Goal: Transaction & Acquisition: Purchase product/service

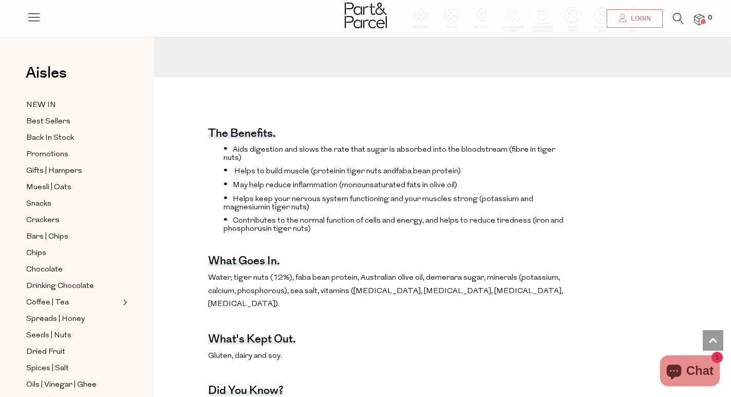
click at [24, 24] on div at bounding box center [365, 16] width 731 height 33
click at [35, 13] on icon at bounding box center [34, 17] width 14 height 14
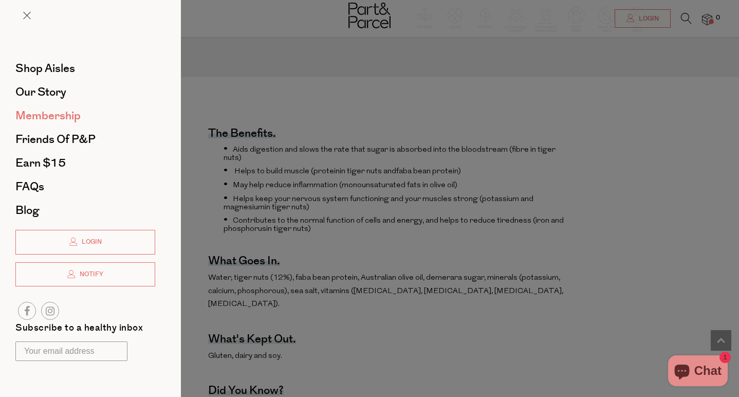
click at [61, 114] on span "Membership" at bounding box center [47, 115] width 65 height 16
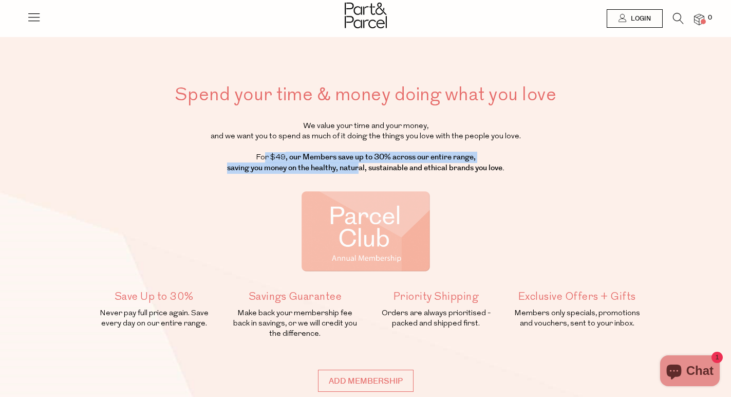
drag, startPoint x: 254, startPoint y: 154, endPoint x: 355, endPoint y: 163, distance: 101.6
click at [355, 163] on p "We value your time and your money, and we want you to spend as much of it doing…" at bounding box center [365, 147] width 553 height 52
click at [355, 163] on strong ", our Members save up to 30% across our entire range, saving you money on the h…" at bounding box center [365, 163] width 277 height 22
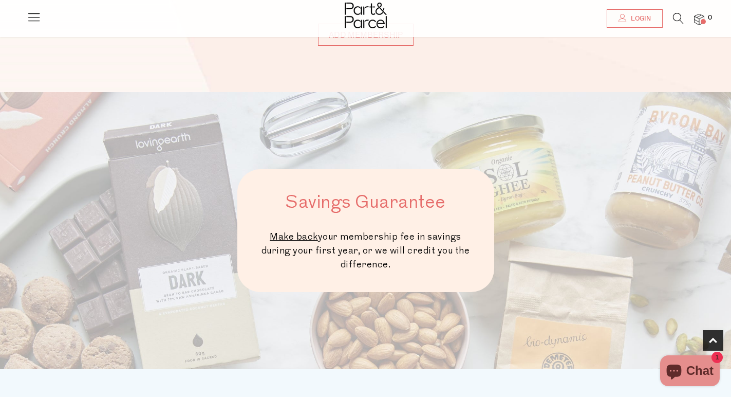
scroll to position [323, 0]
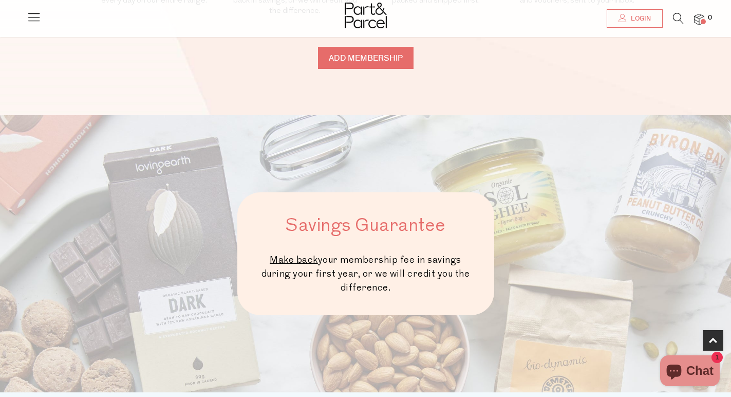
click at [361, 60] on input "Add membership" at bounding box center [366, 58] width 96 height 22
type input "ADDED"
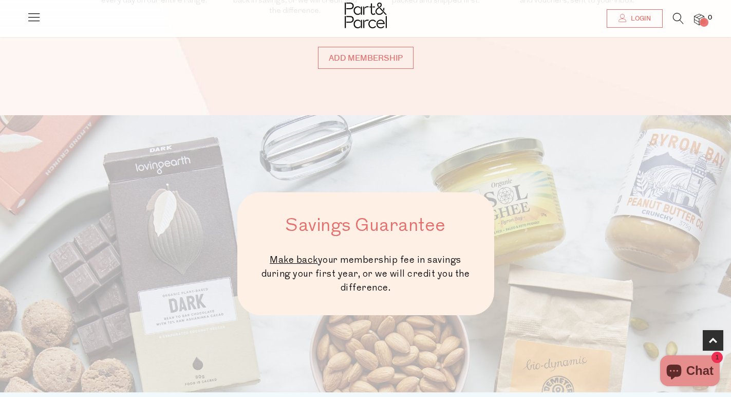
type input "ADDED"
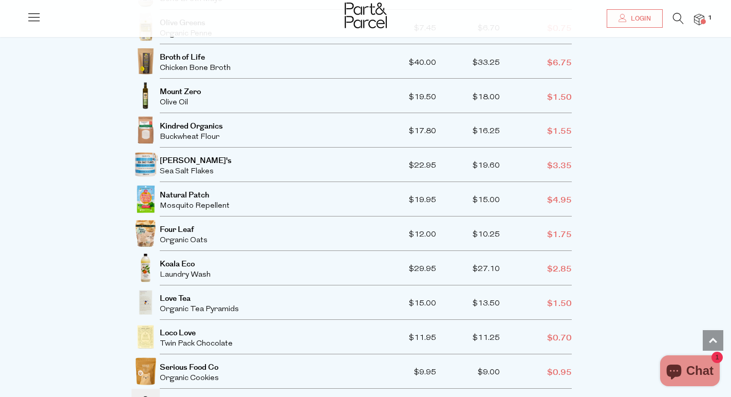
scroll to position [1829, 0]
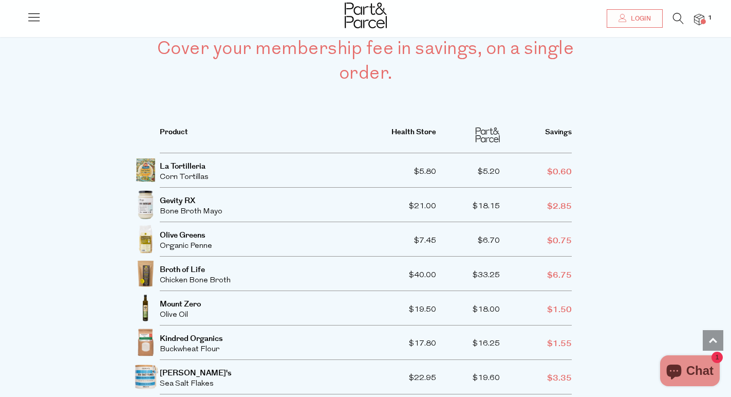
click at [701, 24] on img at bounding box center [699, 20] width 10 height 12
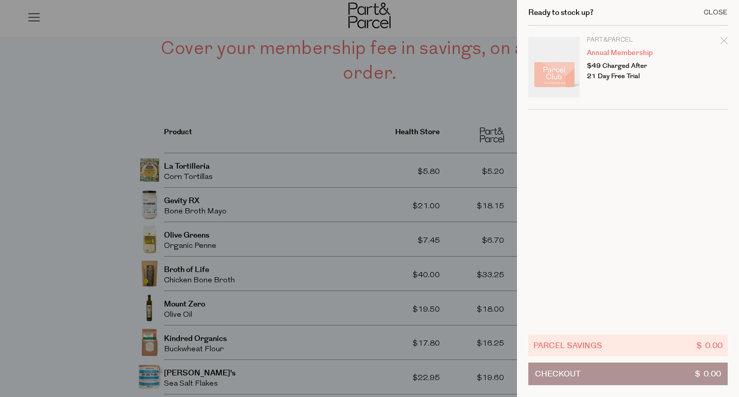
click at [721, 14] on div "Close" at bounding box center [715, 12] width 24 height 7
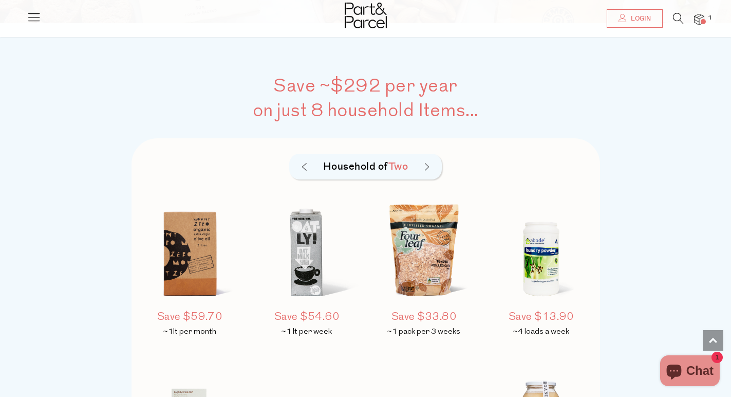
scroll to position [1032, 0]
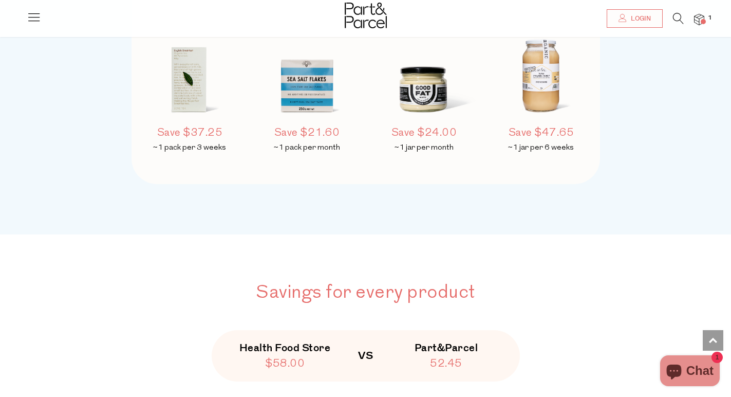
click at [425, 95] on img at bounding box center [424, 71] width 108 height 127
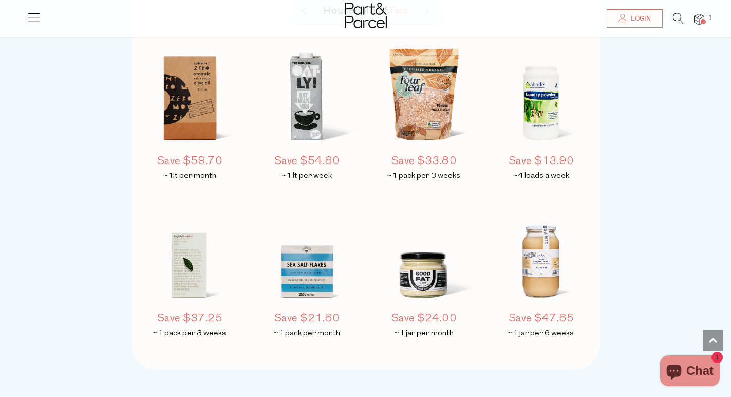
scroll to position [505, 0]
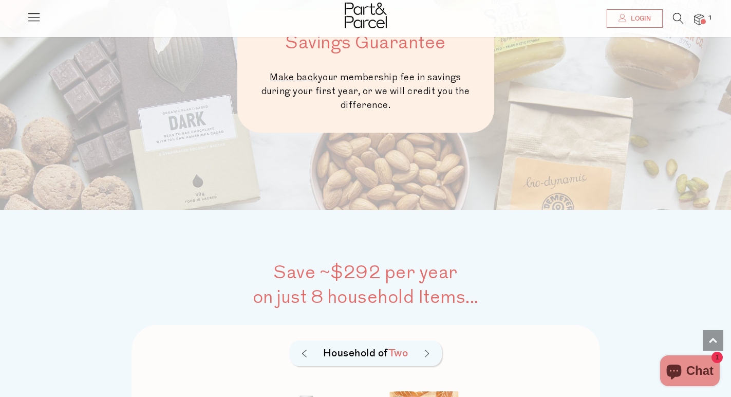
click at [427, 349] on img at bounding box center [427, 353] width 4 height 8
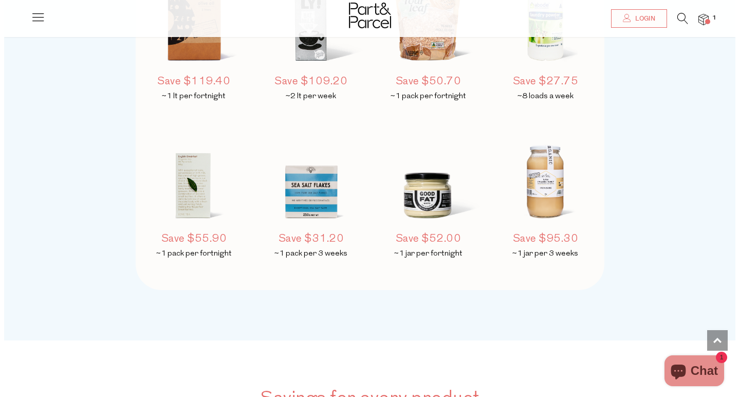
scroll to position [0, 0]
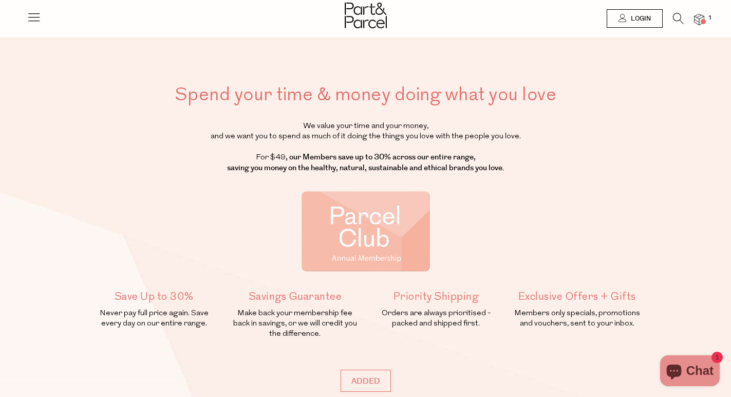
click at [37, 14] on icon at bounding box center [34, 17] width 14 height 14
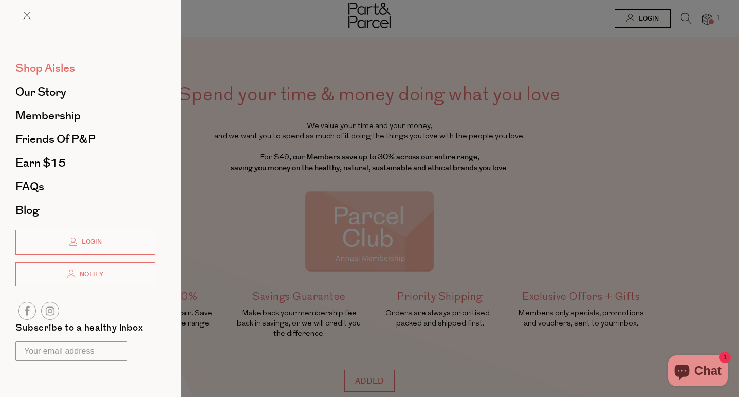
click at [38, 71] on span "Shop Aisles" at bounding box center [45, 68] width 60 height 16
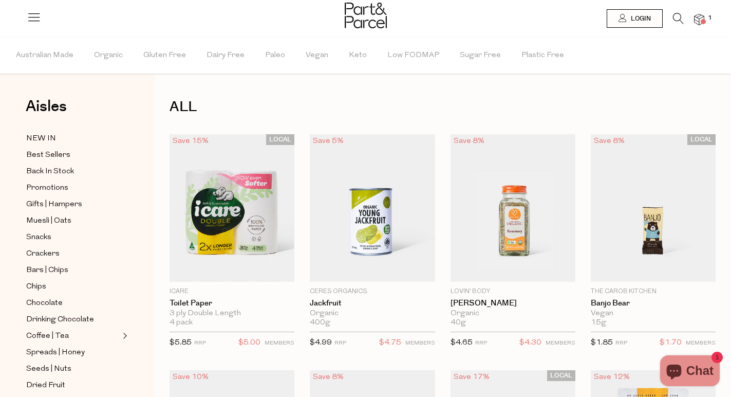
click at [677, 17] on icon at bounding box center [678, 18] width 11 height 11
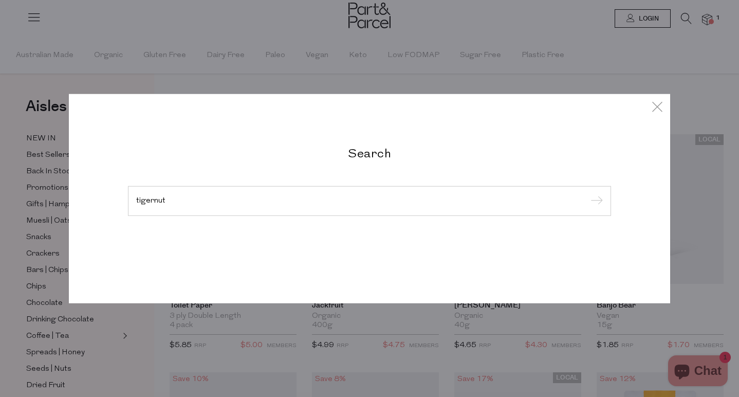
type input "tigernut"
click at [595, 201] on input "submit" at bounding box center [594, 201] width 15 height 15
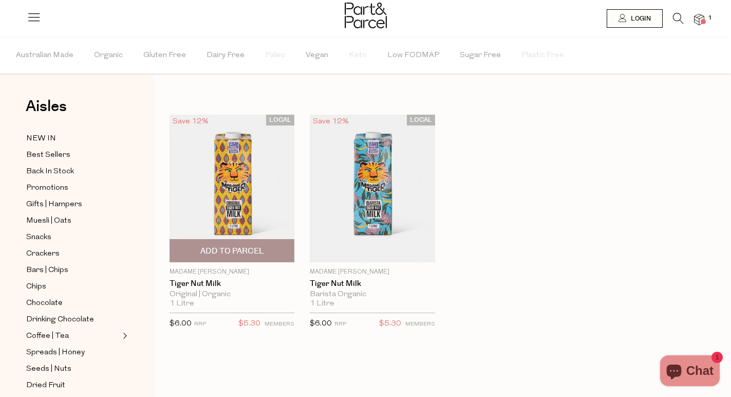
click at [232, 210] on img at bounding box center [231, 188] width 125 height 147
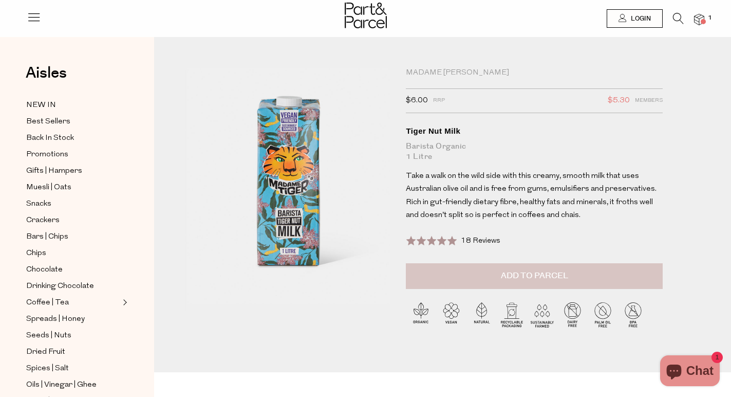
click at [561, 272] on span "Add to Parcel" at bounding box center [534, 276] width 67 height 12
click at [648, 272] on button "button" at bounding box center [647, 274] width 29 height 23
type input "2"
click at [650, 269] on button "button" at bounding box center [647, 274] width 29 height 23
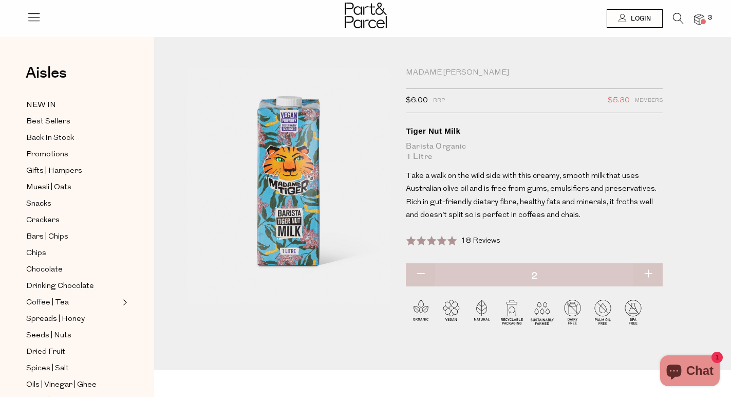
type input "3"
click at [650, 272] on button "button" at bounding box center [647, 274] width 29 height 23
type input "4"
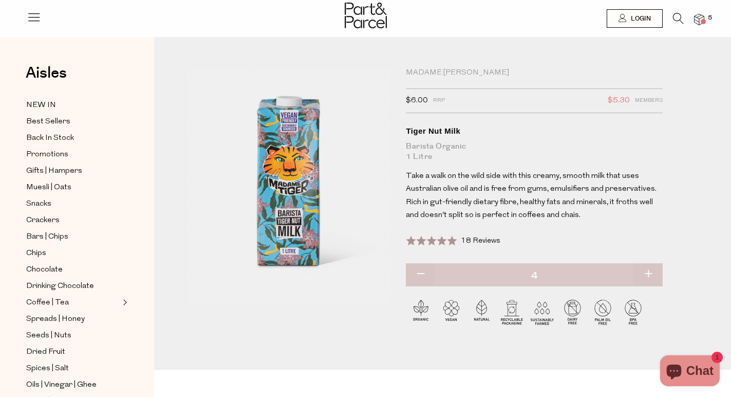
click at [650, 274] on button "button" at bounding box center [647, 274] width 29 height 23
type input "5"
click at [650, 271] on button "button" at bounding box center [647, 274] width 29 height 23
type input "6"
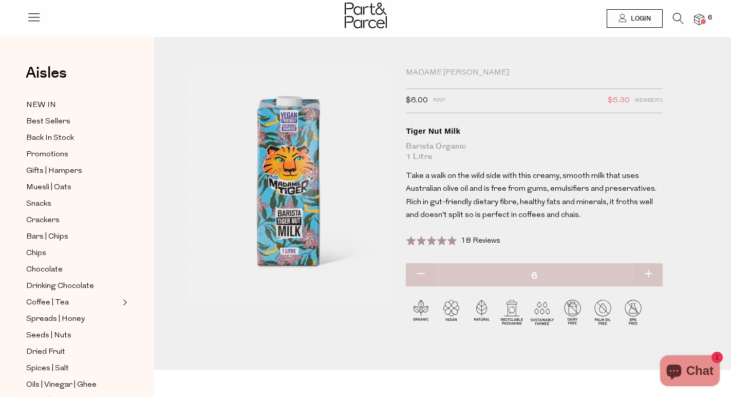
type input "6"
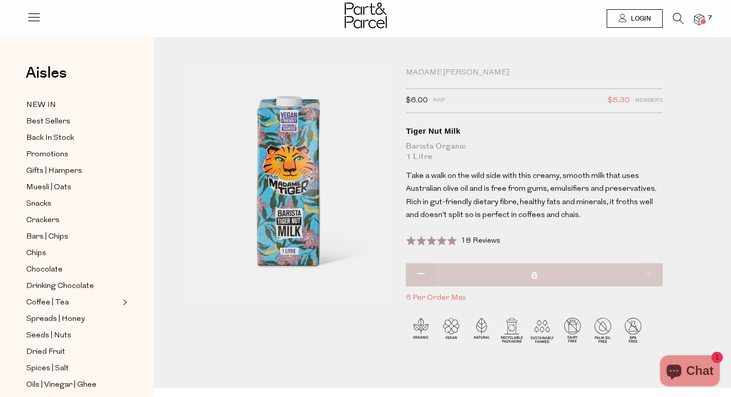
click at [699, 20] on img at bounding box center [699, 20] width 10 height 12
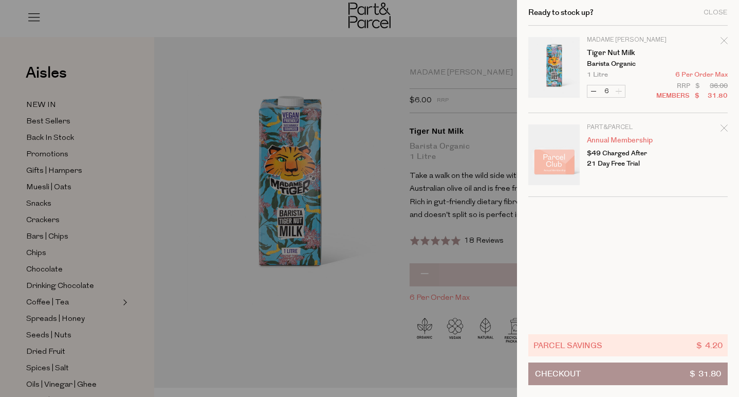
click at [472, 164] on div at bounding box center [369, 198] width 739 height 397
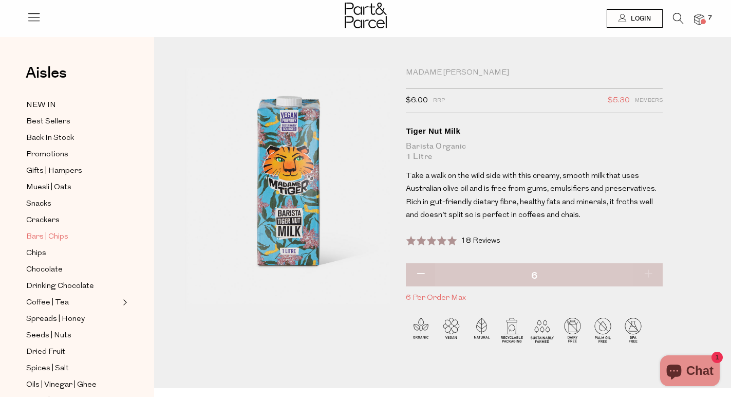
click at [73, 238] on link "Bars | Chips" at bounding box center [72, 236] width 93 height 13
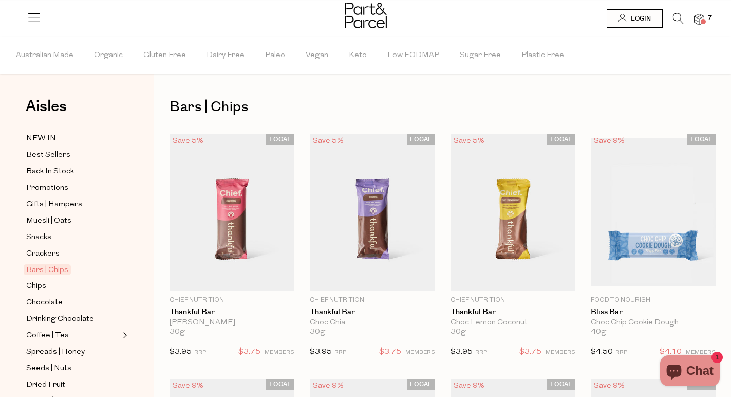
click at [706, 17] on span "7" at bounding box center [709, 17] width 9 height 9
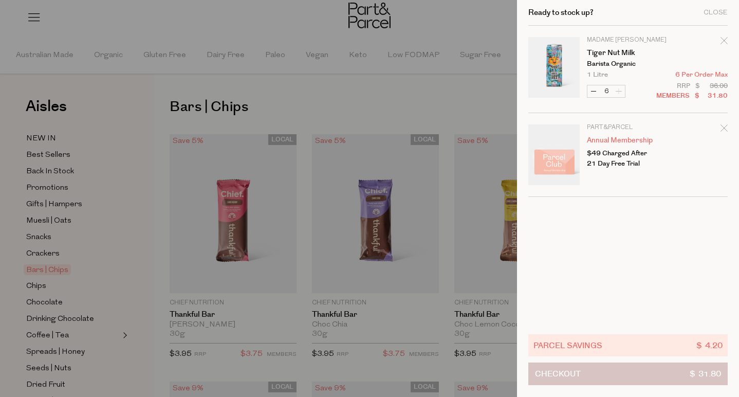
click at [605, 373] on button "Checkout $ 31.80" at bounding box center [627, 373] width 199 height 23
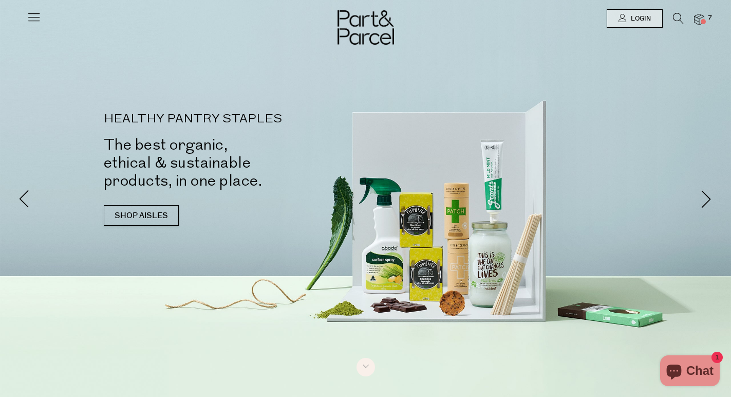
click at [32, 20] on icon at bounding box center [34, 17] width 14 height 14
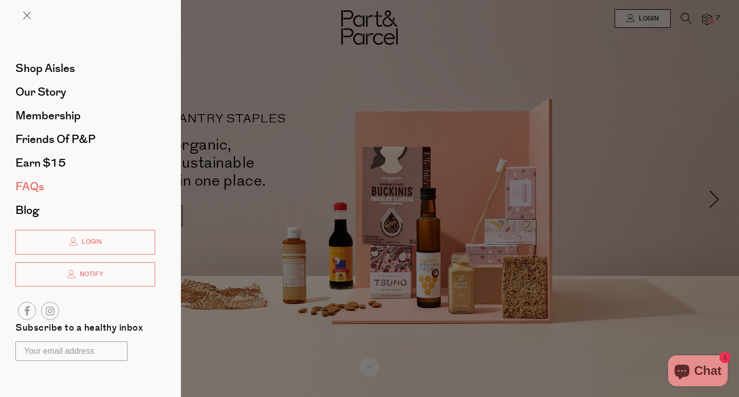
click at [37, 189] on span "FAQs" at bounding box center [29, 186] width 29 height 16
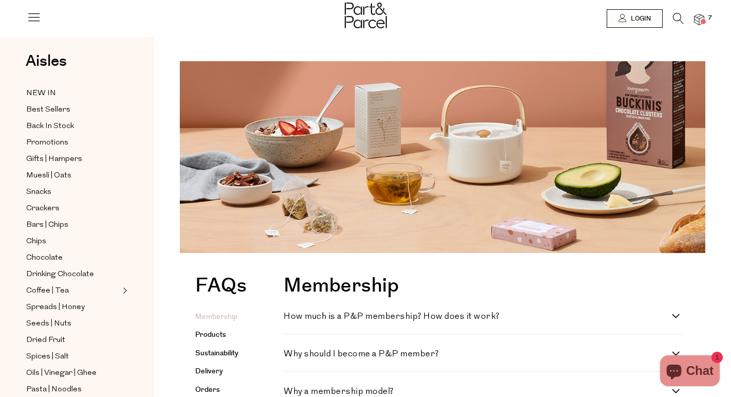
scroll to position [154, 0]
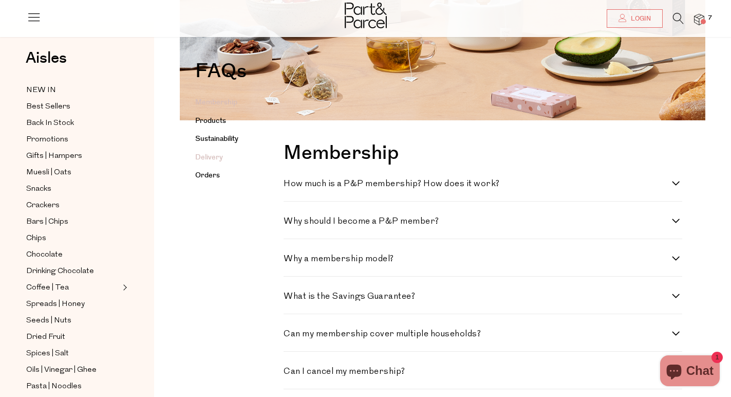
click at [214, 158] on link "Delivery" at bounding box center [209, 157] width 28 height 10
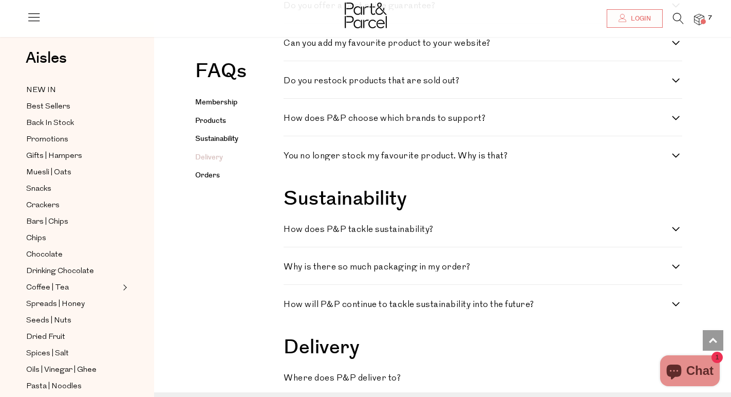
scroll to position [1205, 0]
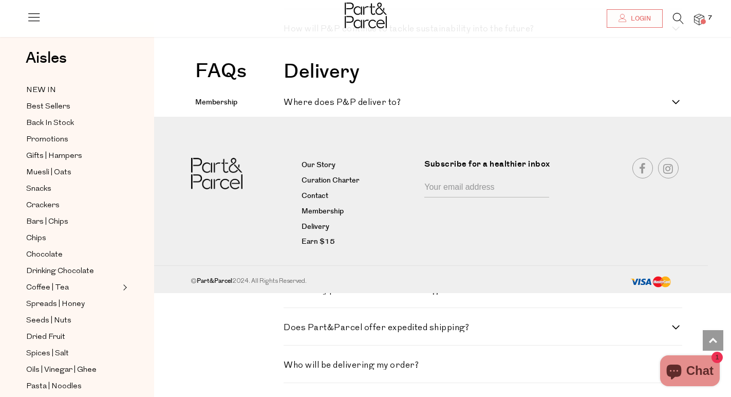
click at [318, 102] on h4 "Where does P&P deliver to?" at bounding box center [478, 102] width 388 height 9
click at [290, 102] on to\? "Where does P&P deliver to?" at bounding box center [287, 101] width 7 height 7
checkbox to\? "true"
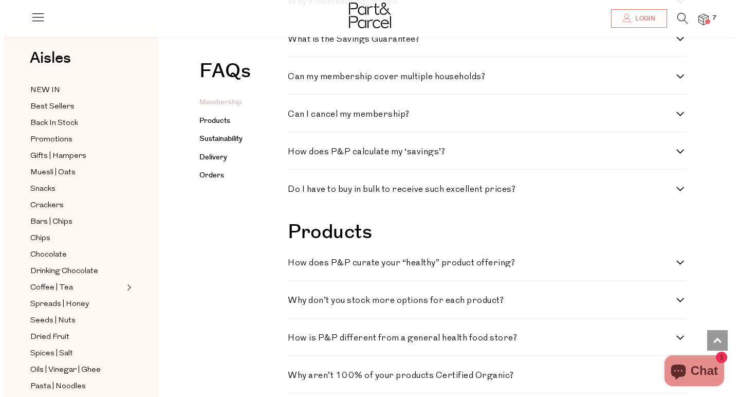
scroll to position [0, 0]
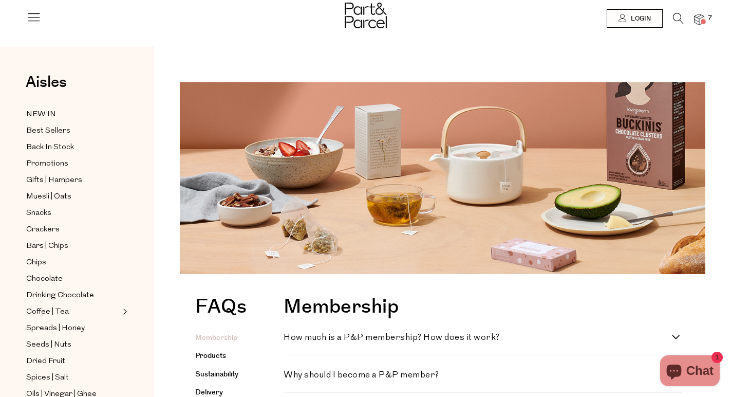
click at [26, 20] on div at bounding box center [365, 16] width 731 height 33
click at [27, 19] on icon at bounding box center [34, 17] width 14 height 14
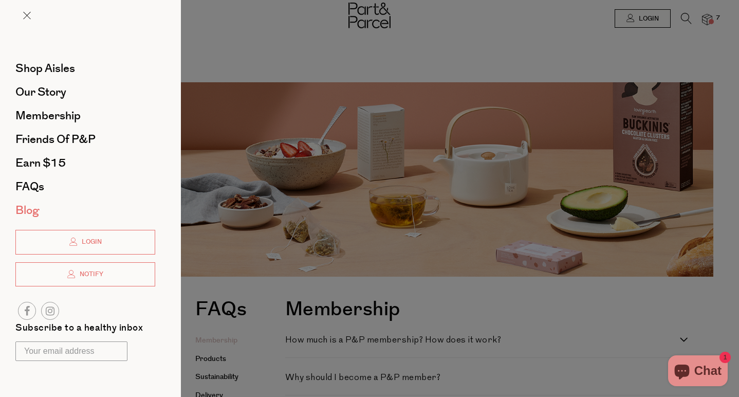
click at [33, 209] on span "Blog" at bounding box center [27, 210] width 24 height 16
